Goal: Find specific page/section: Find specific page/section

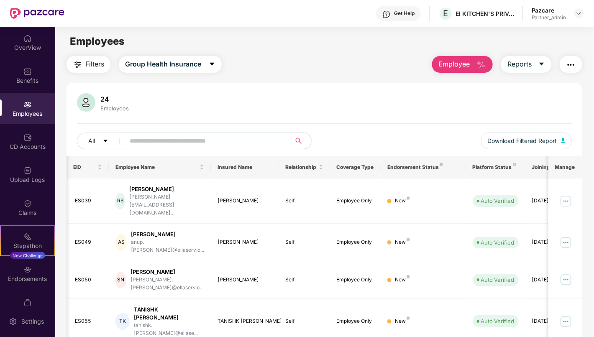
scroll to position [0, 1]
click at [582, 15] on img at bounding box center [579, 13] width 7 height 7
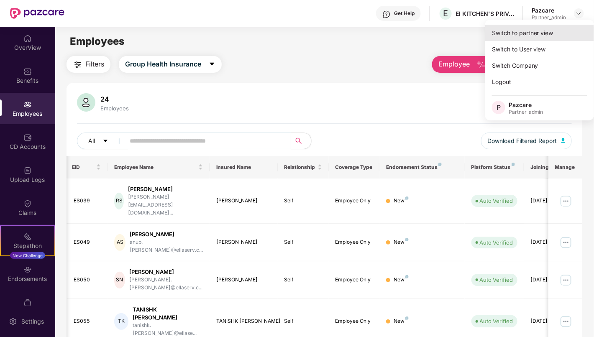
click at [550, 28] on div "Switch to partner view" at bounding box center [539, 33] width 109 height 16
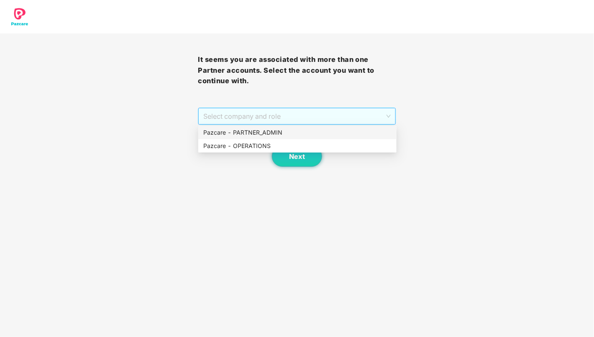
click at [329, 116] on span "Select company and role" at bounding box center [296, 116] width 187 height 16
click at [318, 134] on div "Pazcare - PARTNER_ADMIN" at bounding box center [297, 132] width 188 height 9
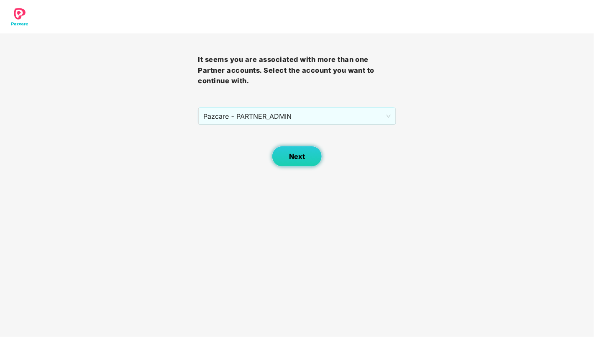
click at [302, 150] on button "Next" at bounding box center [297, 156] width 50 height 21
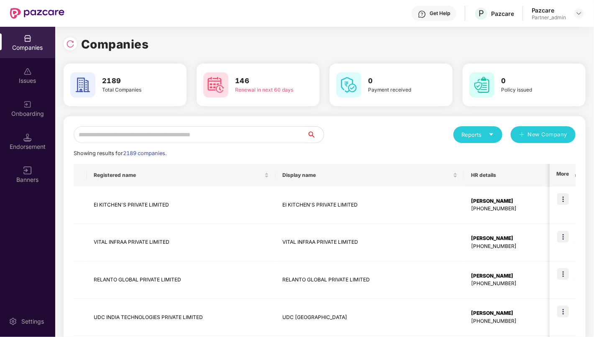
click at [246, 136] on input "text" at bounding box center [190, 134] width 233 height 17
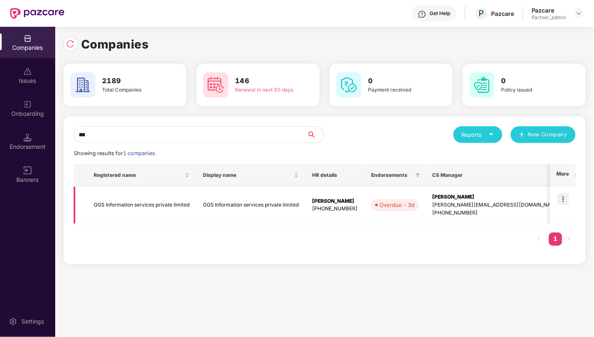
type input "***"
click at [157, 200] on td "GGS Information services private limited" at bounding box center [141, 206] width 109 height 38
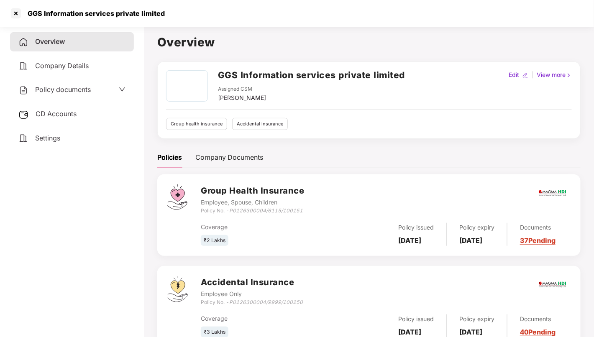
click at [67, 91] on span "Policy documents" at bounding box center [63, 89] width 56 height 8
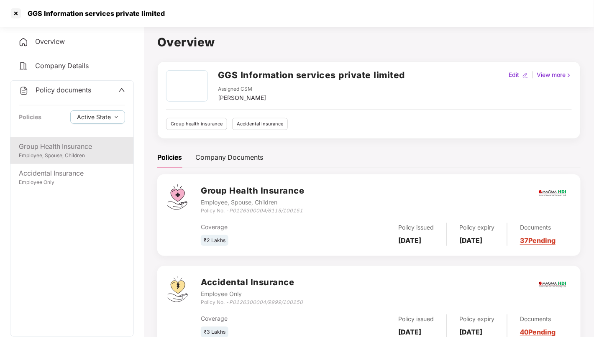
click at [66, 141] on div "Group Health Insurance Employee, Spouse, Children" at bounding box center [71, 150] width 123 height 27
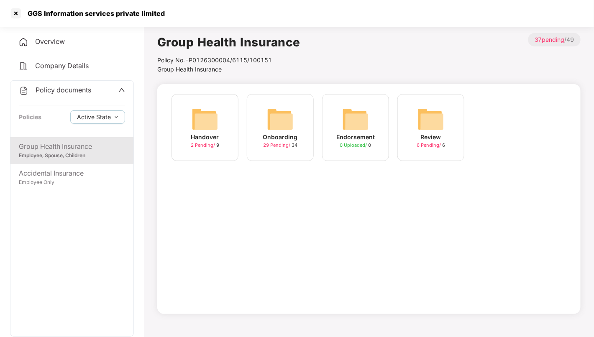
click at [45, 44] on span "Overview" at bounding box center [50, 41] width 30 height 8
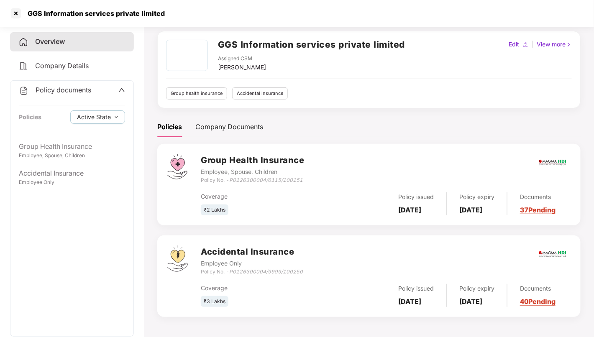
scroll to position [0, 0]
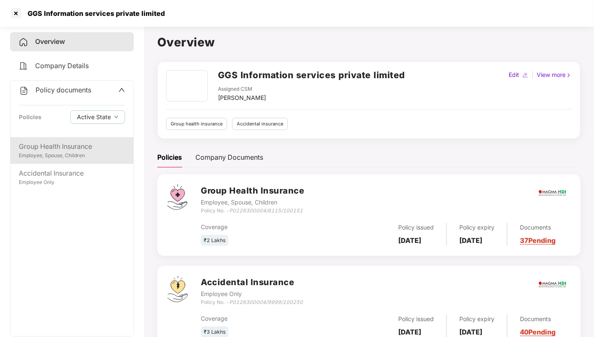
click at [65, 146] on div "Group Health Insurance" at bounding box center [72, 146] width 106 height 10
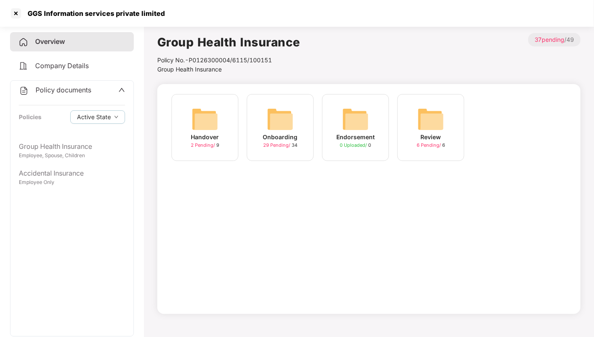
click at [285, 118] on img at bounding box center [280, 119] width 27 height 27
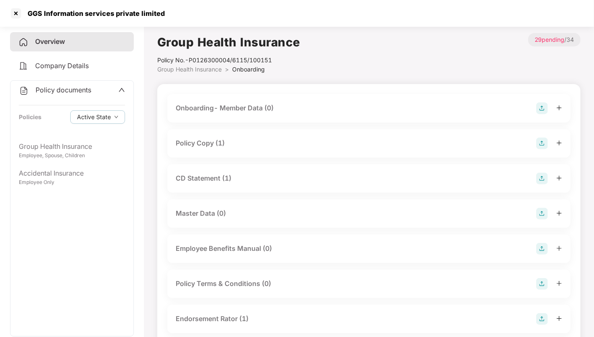
click at [292, 142] on div "Policy Copy (1)" at bounding box center [369, 144] width 387 height 12
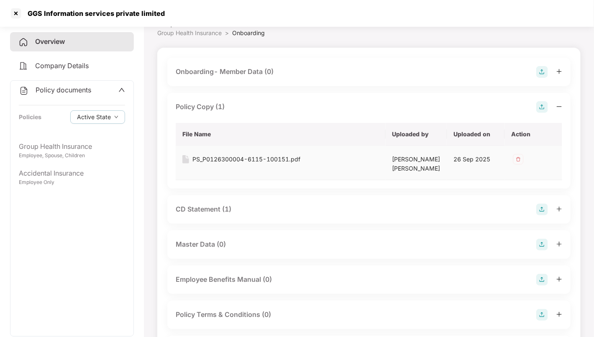
scroll to position [37, 0]
click at [285, 203] on div "CD Statement (1)" at bounding box center [369, 209] width 387 height 12
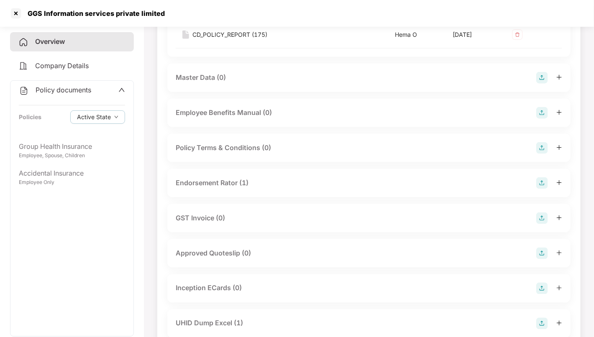
scroll to position [266, 0]
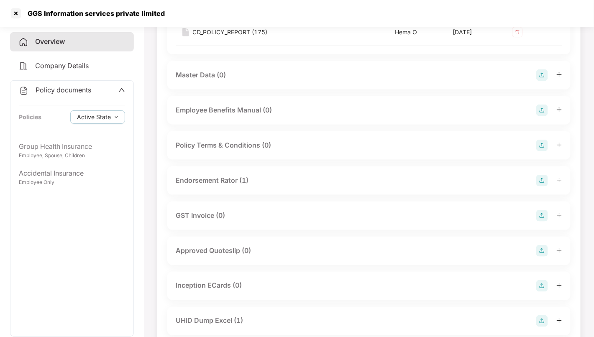
click at [286, 187] on div "Endorsement Rator (1)" at bounding box center [368, 181] width 403 height 28
click at [274, 177] on div "Endorsement Rator (1)" at bounding box center [369, 181] width 387 height 12
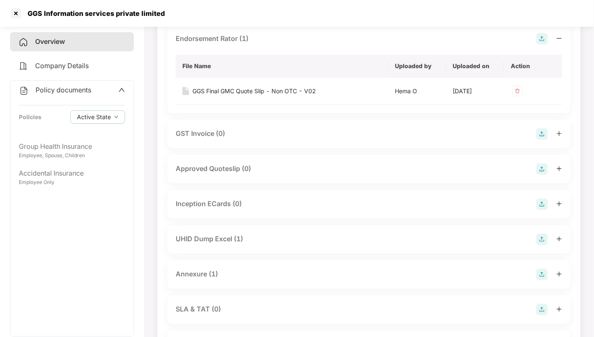
scroll to position [408, 0]
click at [254, 240] on div "UHID Dump Excel (1)" at bounding box center [369, 239] width 387 height 12
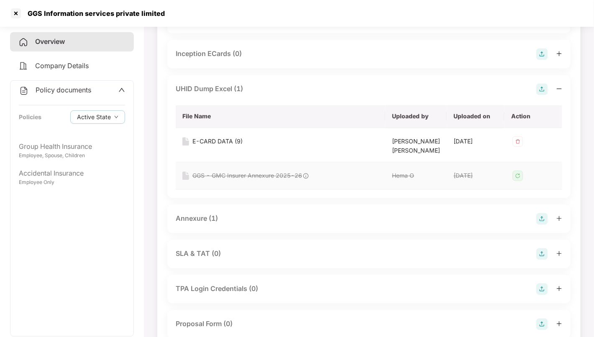
scroll to position [559, 0]
click at [252, 219] on div "Annexure (1)" at bounding box center [369, 219] width 387 height 12
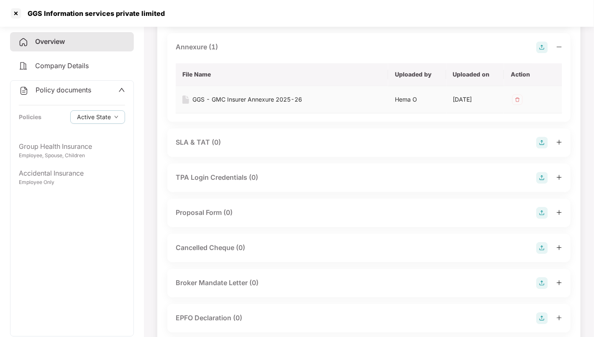
scroll to position [714, 0]
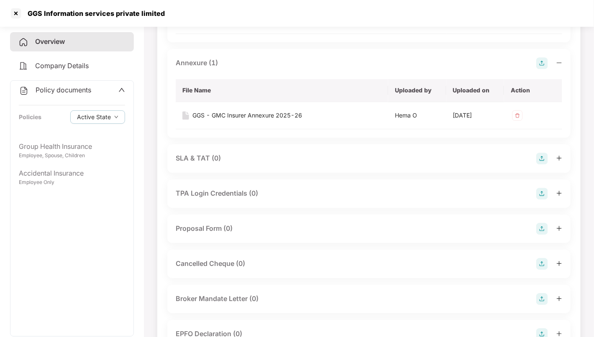
click at [106, 93] on div "Policy documents" at bounding box center [72, 90] width 106 height 11
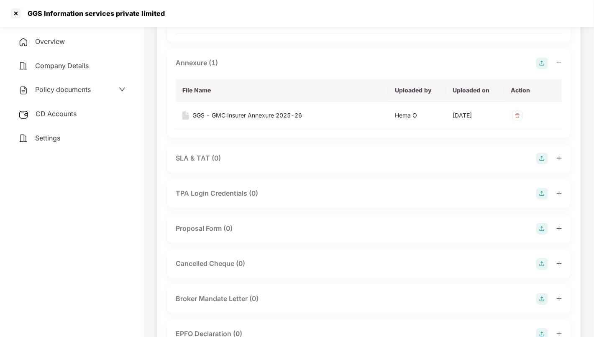
click at [74, 111] on span "CD Accounts" at bounding box center [56, 114] width 41 height 8
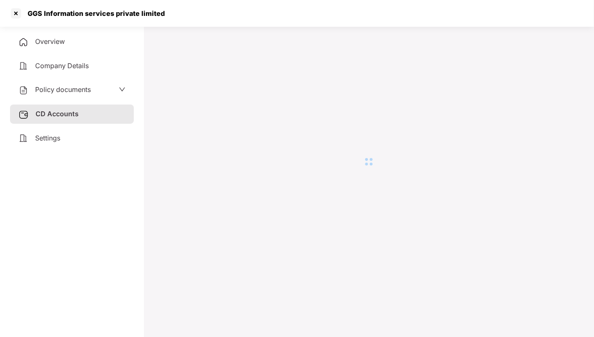
scroll to position [23, 0]
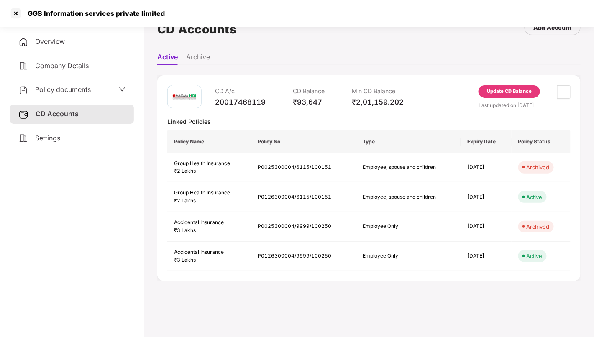
click at [72, 136] on div "Settings" at bounding box center [72, 138] width 124 height 19
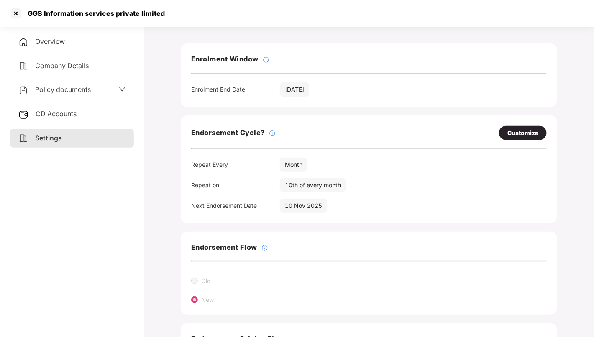
scroll to position [120, 0]
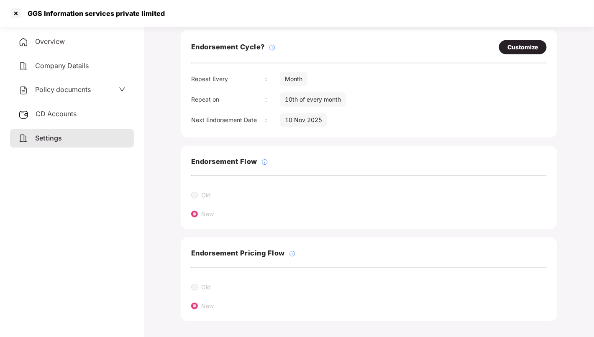
click at [97, 91] on div "Policy documents" at bounding box center [71, 90] width 107 height 11
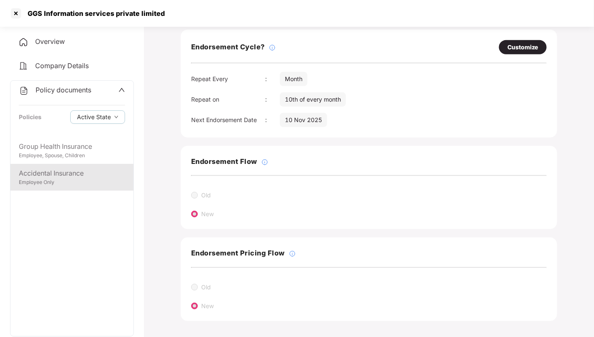
click at [55, 169] on div "Accidental Insurance" at bounding box center [72, 173] width 106 height 10
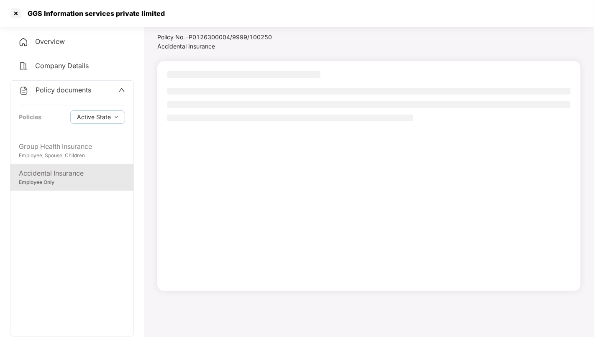
scroll to position [23, 0]
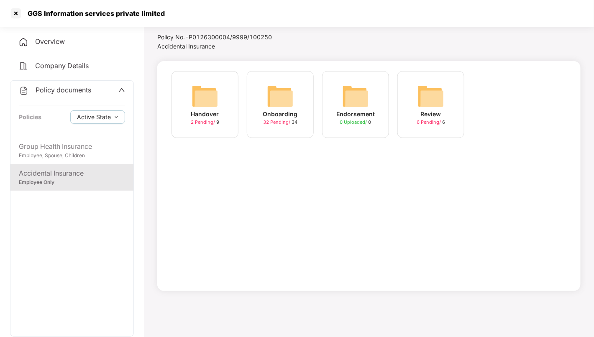
click at [283, 94] on img at bounding box center [280, 96] width 27 height 27
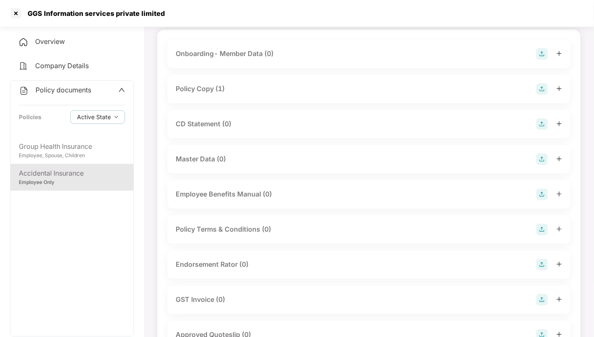
scroll to position [0, 0]
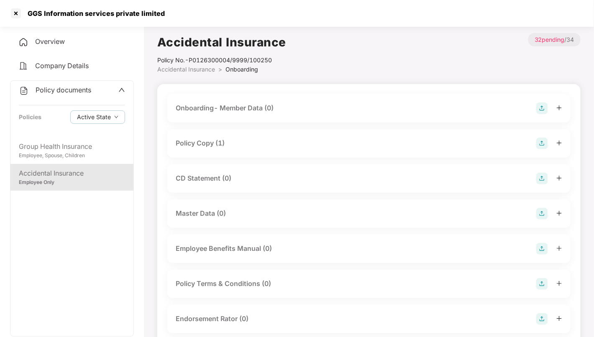
click at [67, 43] on div "Overview" at bounding box center [72, 41] width 124 height 19
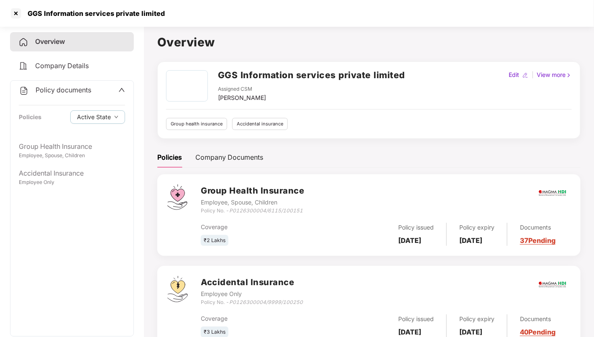
click at [73, 63] on span "Company Details" at bounding box center [62, 65] width 54 height 8
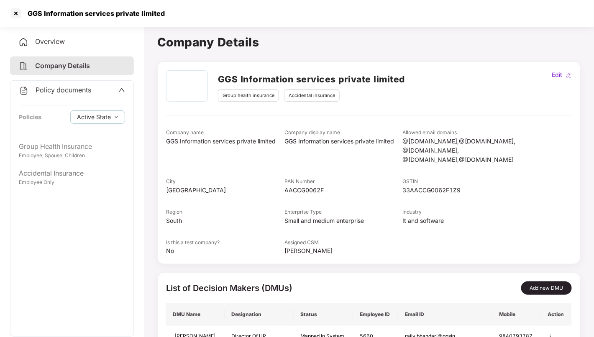
scroll to position [49, 0]
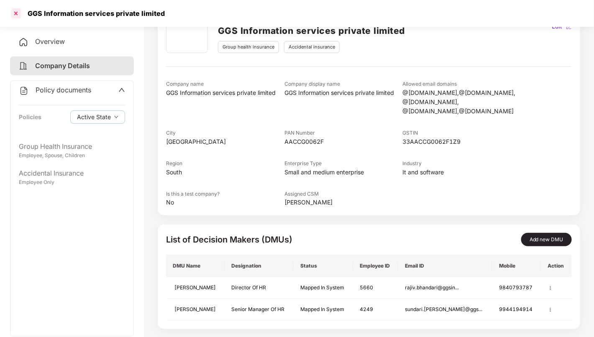
click at [15, 14] on div at bounding box center [15, 13] width 13 height 13
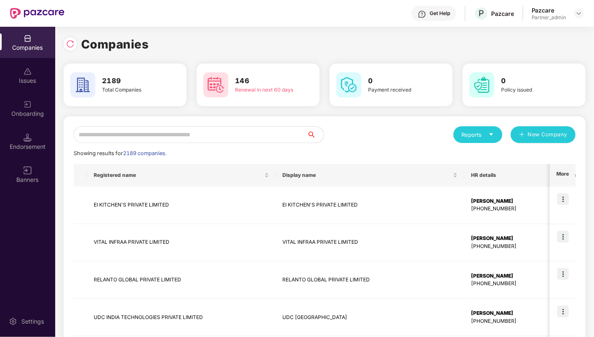
scroll to position [0, 0]
click at [198, 136] on input "text" at bounding box center [190, 134] width 233 height 17
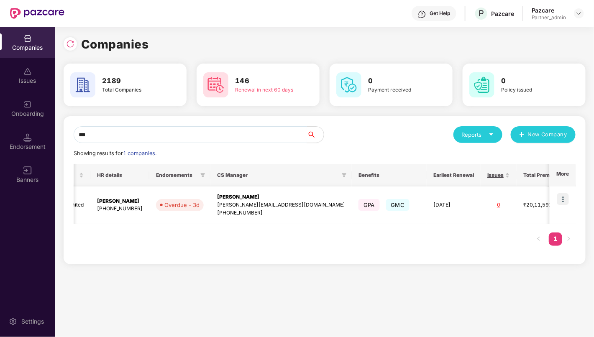
scroll to position [0, 220]
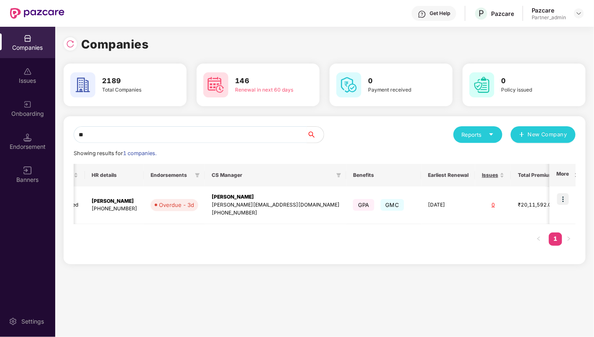
type input "*"
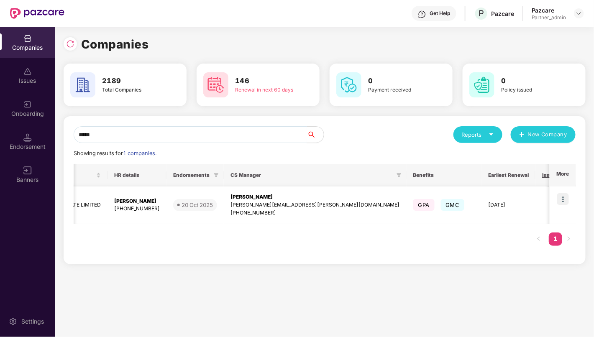
scroll to position [0, 0]
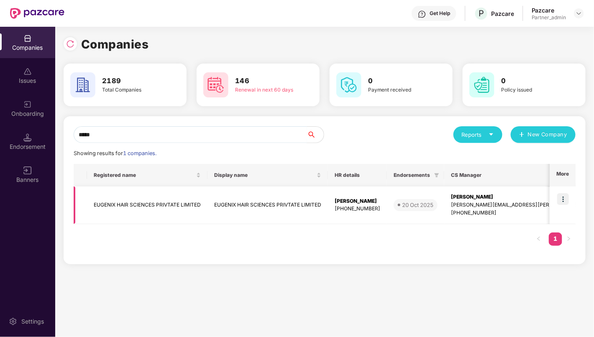
type input "*****"
click at [122, 206] on td "EUGENIX HAIR SCIENCES PRIVTATE LIMITED" at bounding box center [147, 206] width 120 height 38
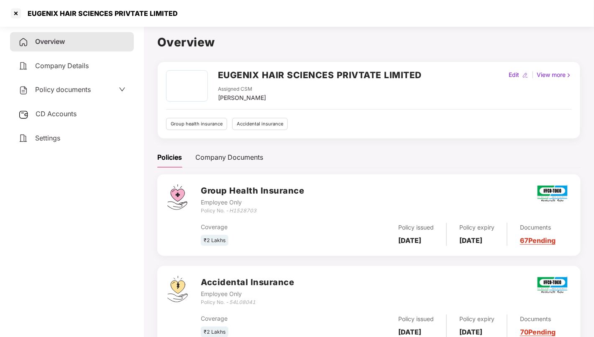
click at [61, 115] on span "CD Accounts" at bounding box center [56, 114] width 41 height 8
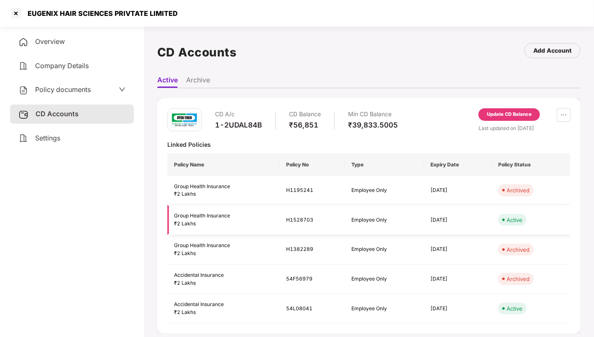
scroll to position [23, 0]
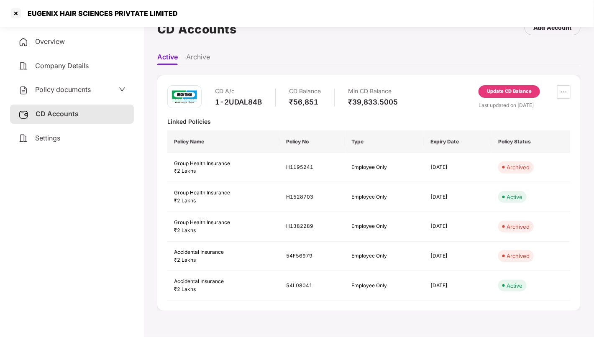
click at [50, 138] on span "Settings" at bounding box center [47, 138] width 25 height 8
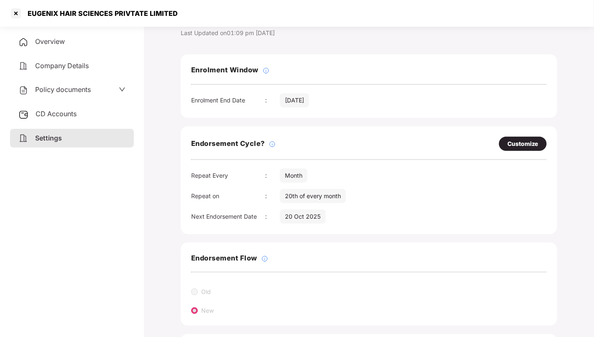
click at [83, 93] on span "Policy documents" at bounding box center [63, 89] width 56 height 8
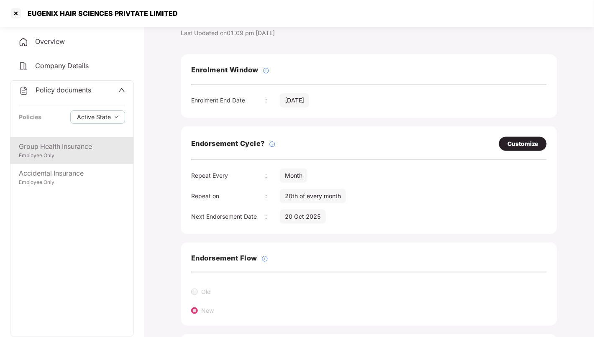
click at [64, 146] on div "Group Health Insurance" at bounding box center [72, 146] width 106 height 10
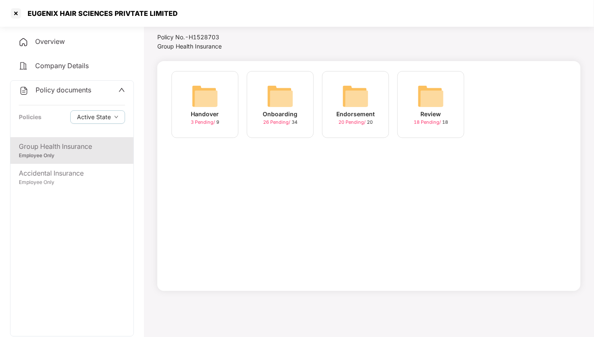
click at [289, 95] on img at bounding box center [280, 96] width 27 height 27
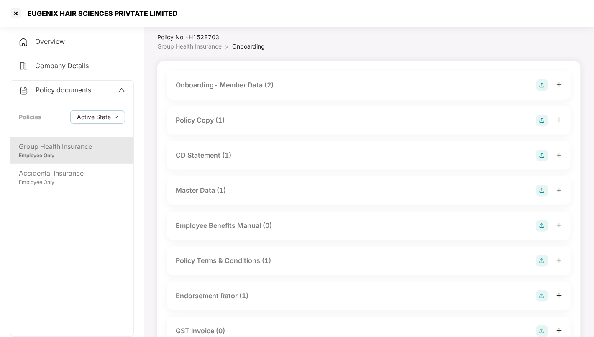
click at [284, 87] on div "Onboarding- Member Data (2)" at bounding box center [369, 85] width 387 height 12
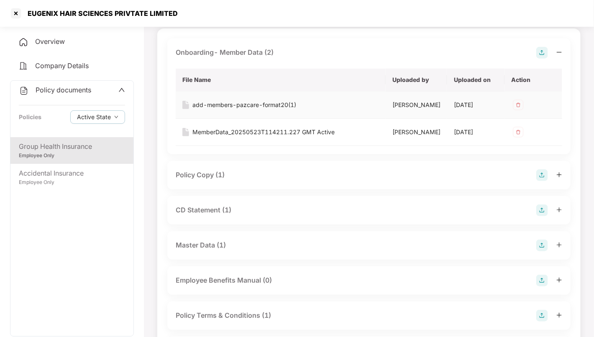
scroll to position [56, 0]
click at [254, 180] on div "Policy Copy (1)" at bounding box center [369, 175] width 387 height 12
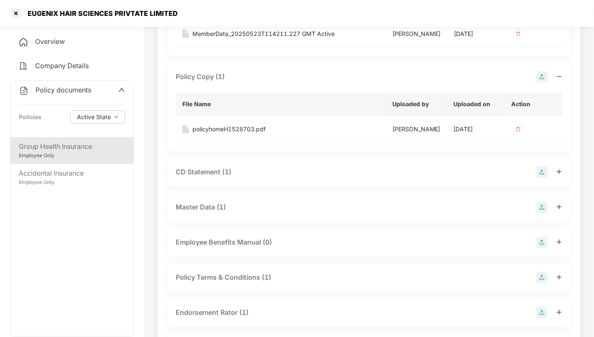
scroll to position [155, 0]
click at [254, 177] on div "CD Statement (1)" at bounding box center [369, 172] width 387 height 12
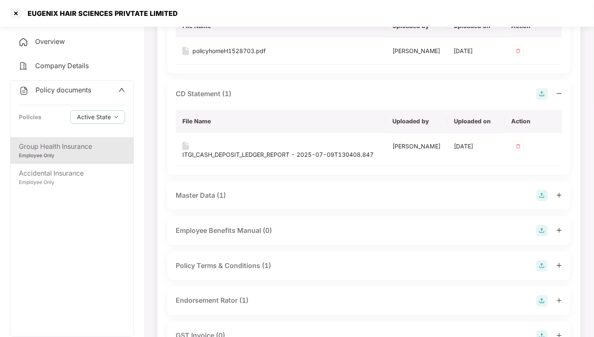
scroll to position [233, 0]
click at [257, 200] on div "Master Data (1)" at bounding box center [369, 195] width 387 height 12
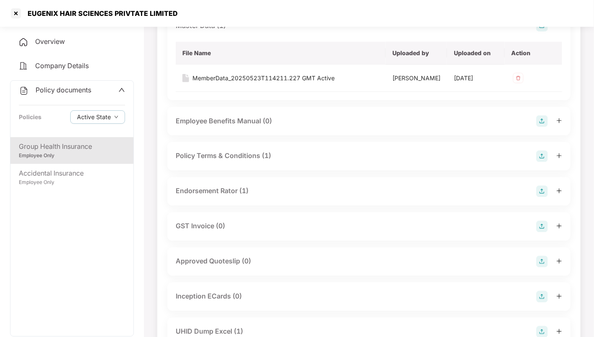
scroll to position [402, 0]
click at [265, 197] on div "Endorsement Rator (1)" at bounding box center [369, 191] width 387 height 12
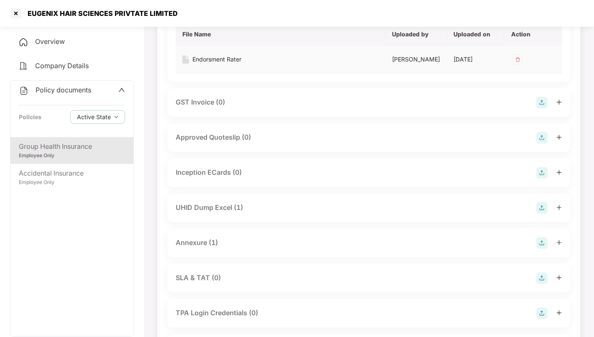
scroll to position [589, 0]
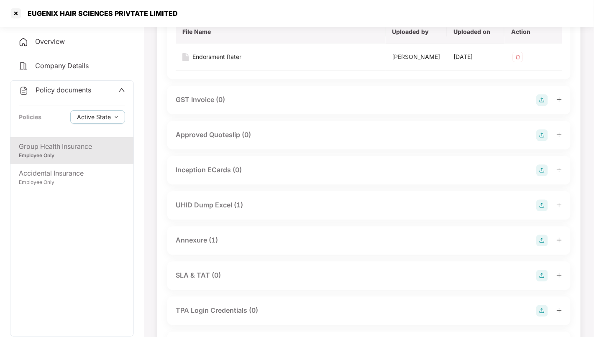
click at [277, 211] on div "UHID Dump Excel (1)" at bounding box center [369, 206] width 387 height 12
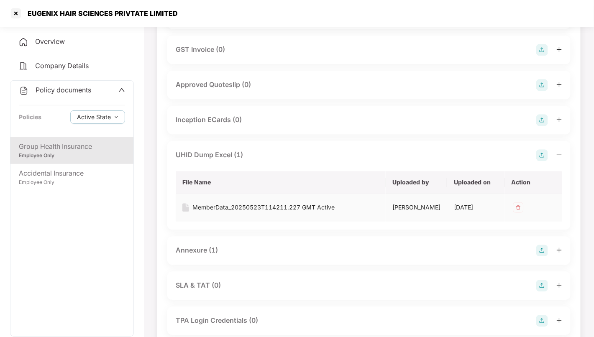
scroll to position [640, 0]
click at [270, 262] on div "Annexure (1)" at bounding box center [368, 250] width 403 height 28
click at [222, 256] on div "Annexure (1)" at bounding box center [369, 250] width 387 height 12
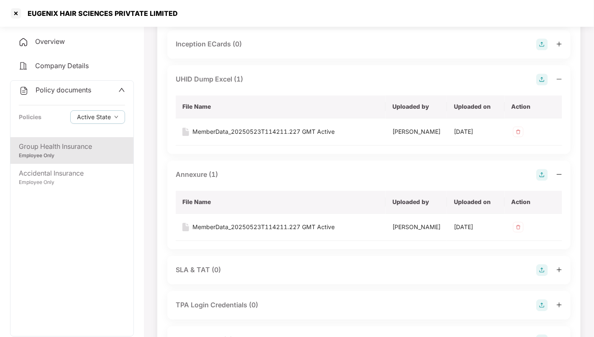
scroll to position [715, 0]
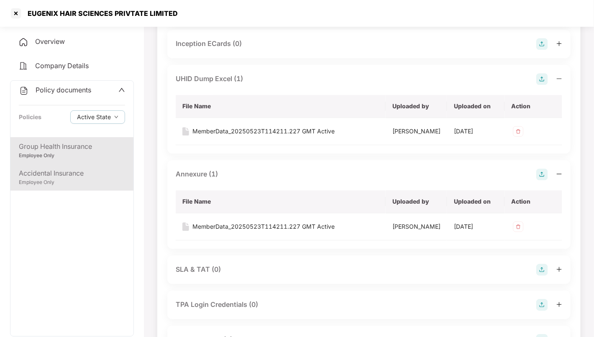
click at [58, 169] on div "Accidental Insurance" at bounding box center [72, 173] width 106 height 10
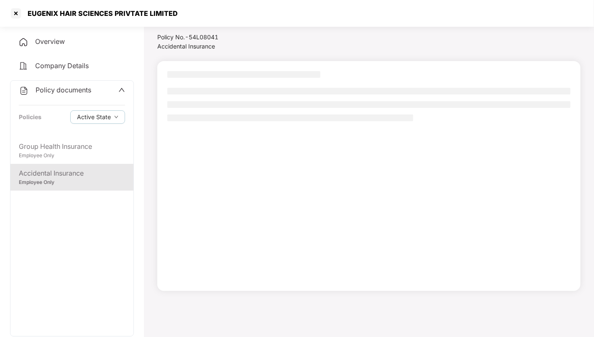
scroll to position [23, 0]
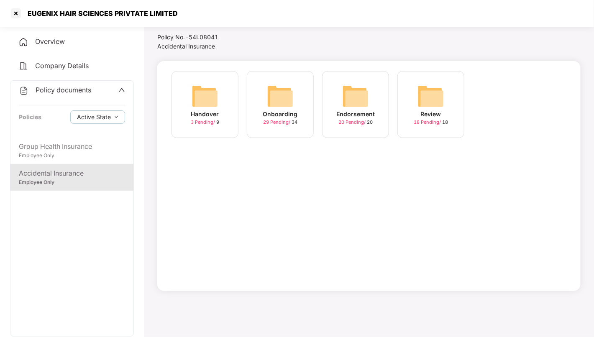
click at [288, 90] on img at bounding box center [280, 96] width 27 height 27
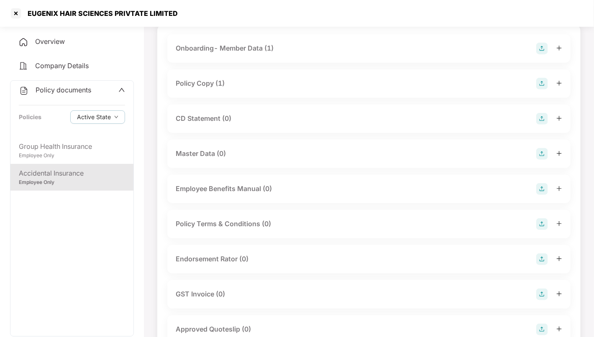
scroll to position [0, 0]
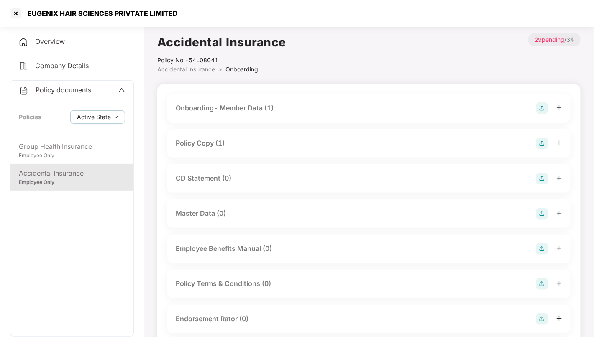
click at [266, 143] on div "Policy Copy (1)" at bounding box center [369, 144] width 387 height 12
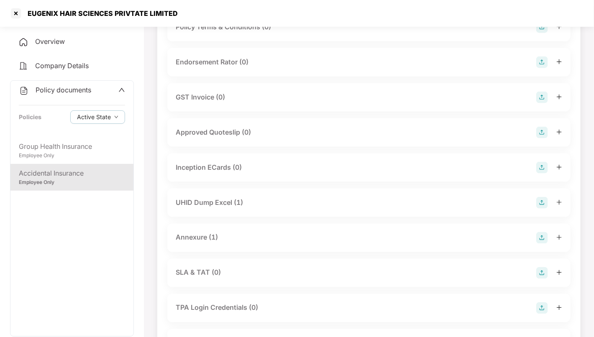
scroll to position [318, 0]
click at [255, 208] on div "UHID Dump Excel (1)" at bounding box center [369, 202] width 387 height 12
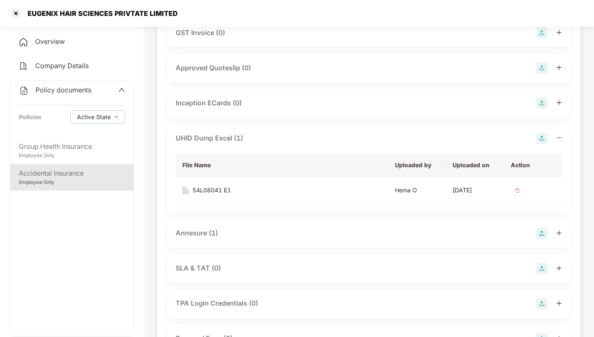
scroll to position [390, 0]
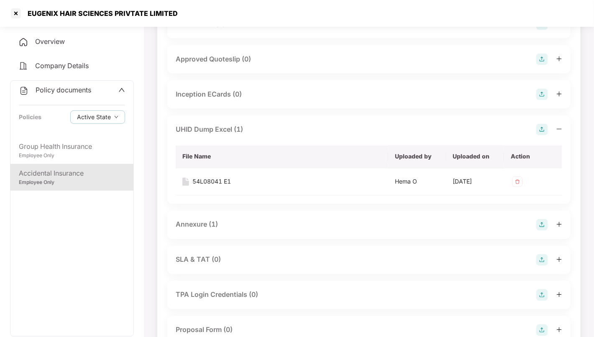
click at [248, 231] on div "Annexure (1)" at bounding box center [369, 225] width 387 height 12
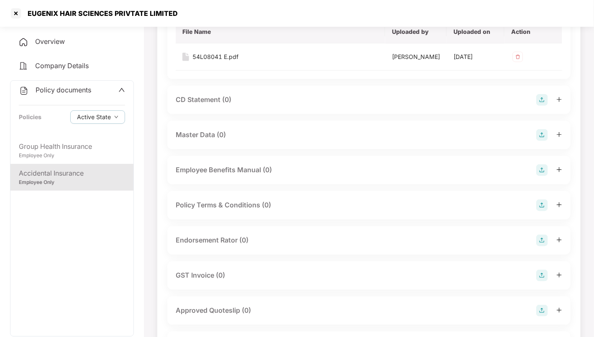
scroll to position [0, 0]
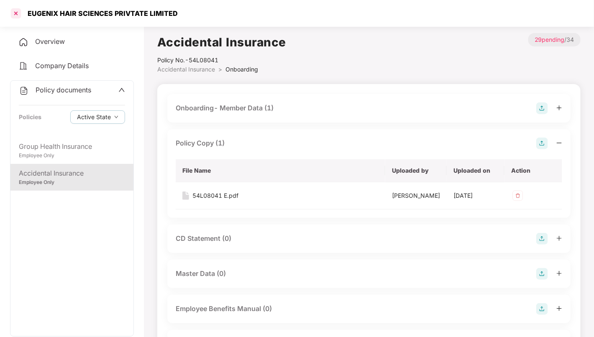
click at [18, 10] on div at bounding box center [15, 13] width 13 height 13
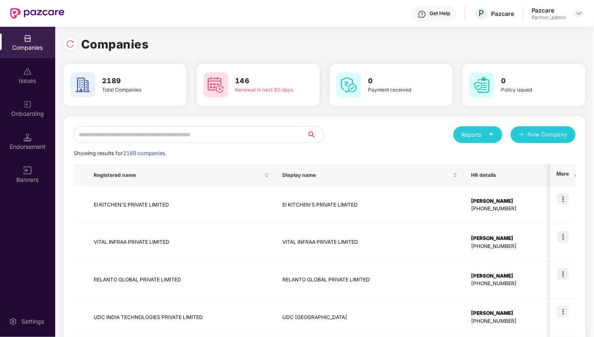
click at [200, 133] on input "text" at bounding box center [190, 134] width 233 height 17
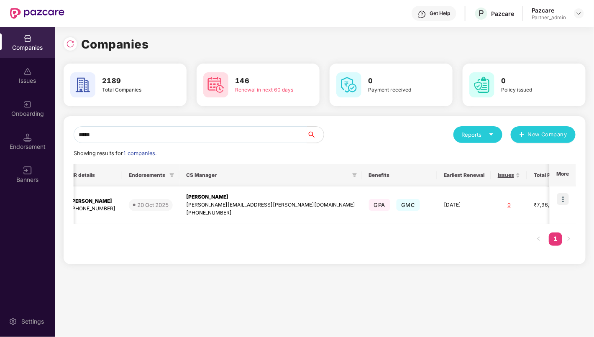
scroll to position [0, 275]
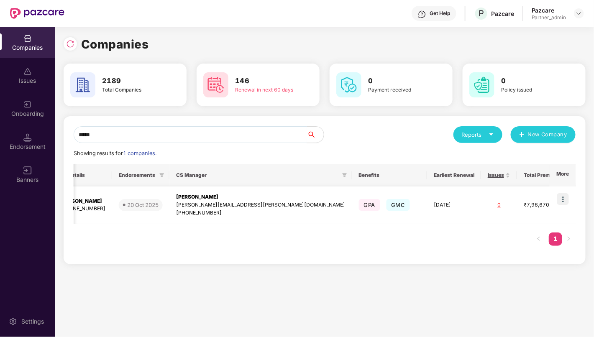
type input "*****"
